Goal: Task Accomplishment & Management: Complete application form

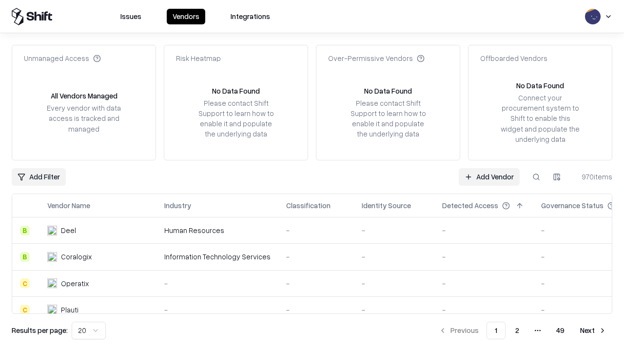
click at [489, 176] on link "Add Vendor" at bounding box center [489, 177] width 61 height 18
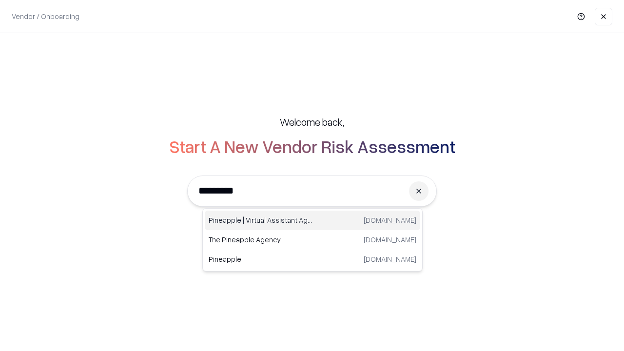
click at [312, 220] on div "Pineapple | Virtual Assistant Agency [DOMAIN_NAME]" at bounding box center [312, 219] width 215 height 19
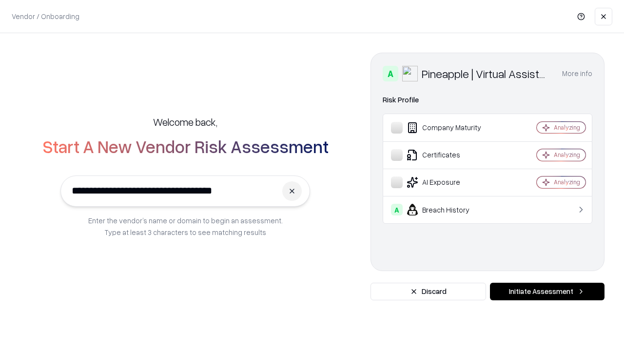
type input "**********"
click at [547, 291] on button "Initiate Assessment" at bounding box center [547, 292] width 115 height 18
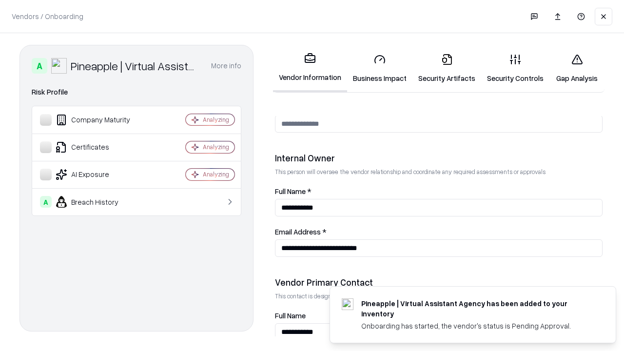
scroll to position [505, 0]
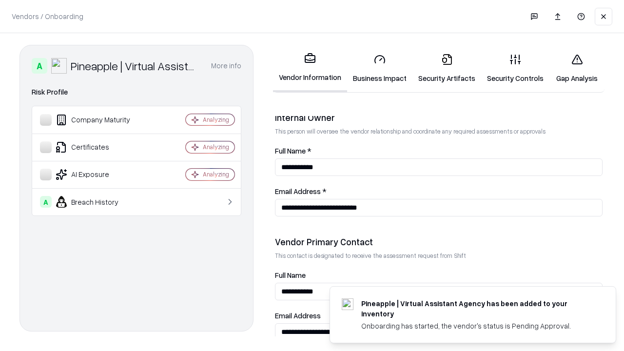
click at [380, 68] on link "Business Impact" at bounding box center [379, 68] width 65 height 45
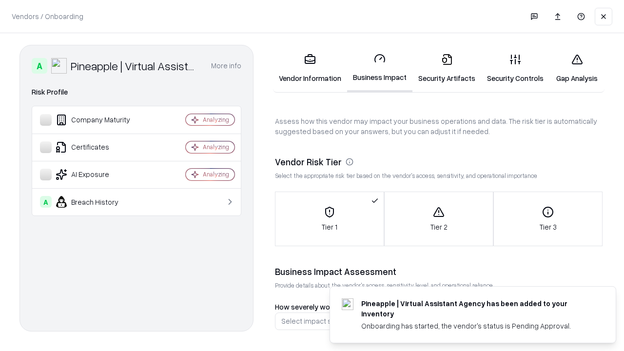
click at [576, 68] on link "Gap Analysis" at bounding box center [576, 68] width 55 height 45
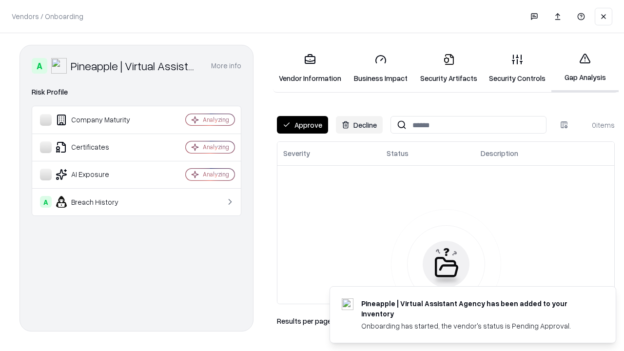
click at [302, 125] on button "Approve" at bounding box center [302, 125] width 51 height 18
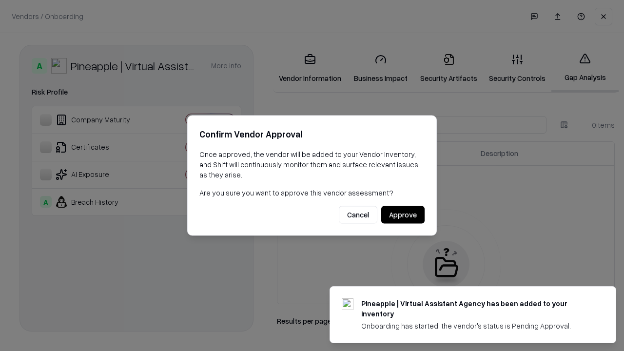
click at [402, 214] on button "Approve" at bounding box center [402, 215] width 43 height 18
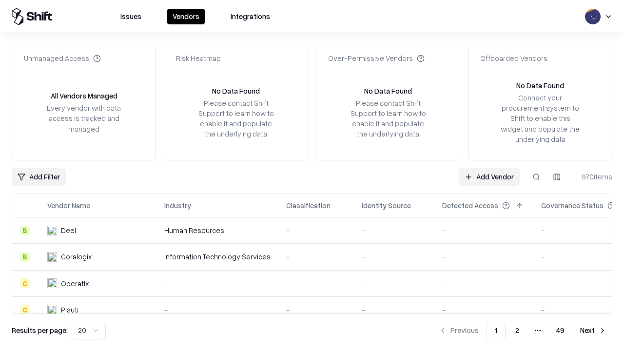
type input "**********"
click at [489, 176] on link "Add Vendor" at bounding box center [489, 177] width 61 height 18
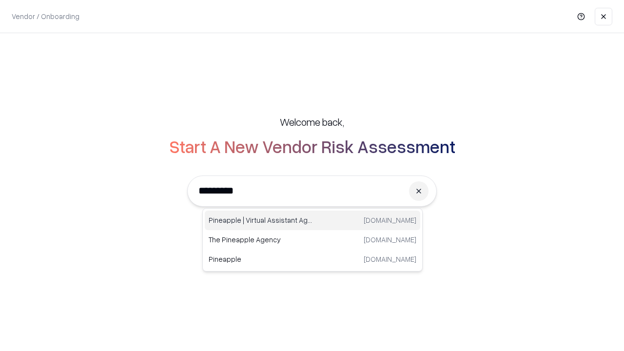
click at [312, 220] on div "Pineapple | Virtual Assistant Agency [DOMAIN_NAME]" at bounding box center [312, 219] width 215 height 19
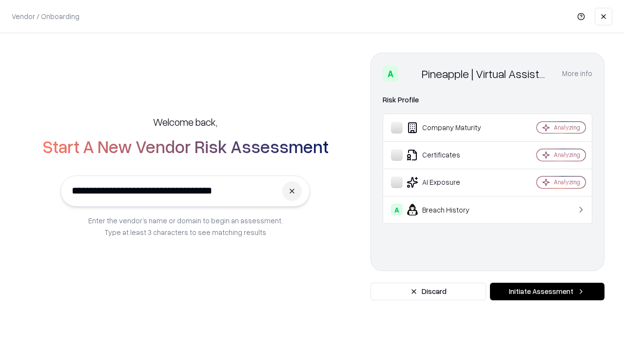
type input "**********"
click at [547, 291] on button "Initiate Assessment" at bounding box center [547, 292] width 115 height 18
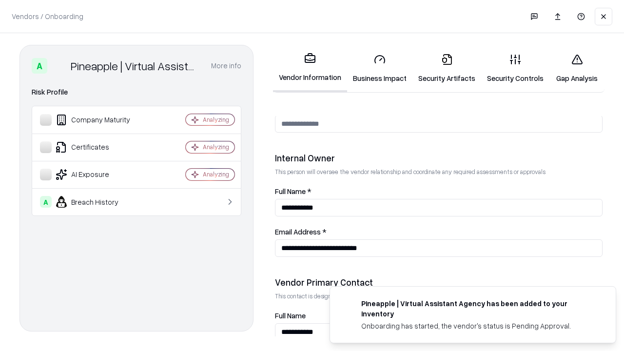
scroll to position [505, 0]
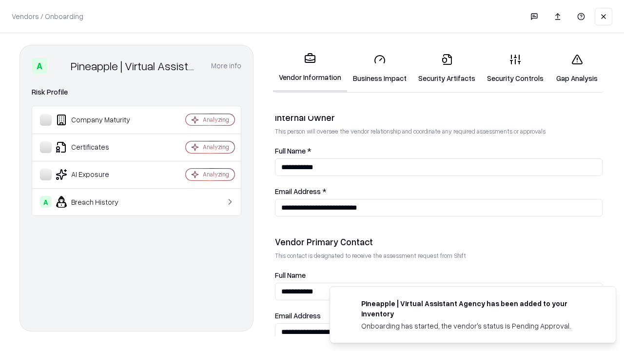
click at [576, 68] on link "Gap Analysis" at bounding box center [576, 68] width 55 height 45
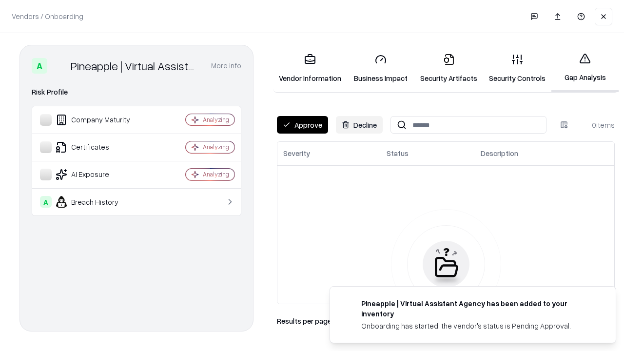
click at [302, 125] on button "Approve" at bounding box center [302, 125] width 51 height 18
